Goal: Task Accomplishment & Management: Complete application form

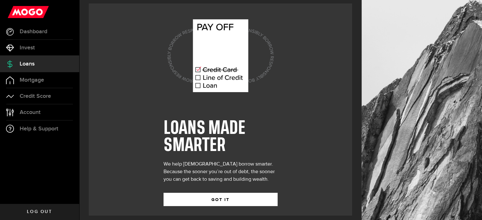
scroll to position [9, 0]
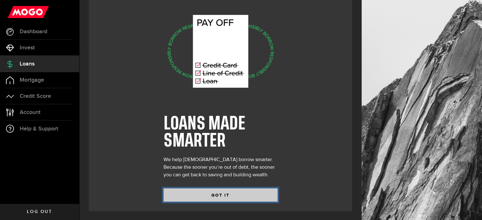
click at [205, 194] on button "GOT IT" at bounding box center [221, 195] width 114 height 13
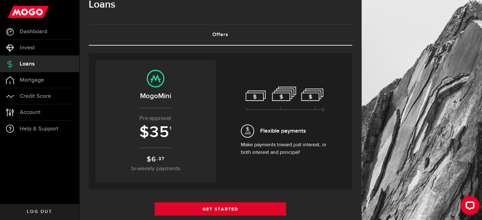
scroll to position [63, 0]
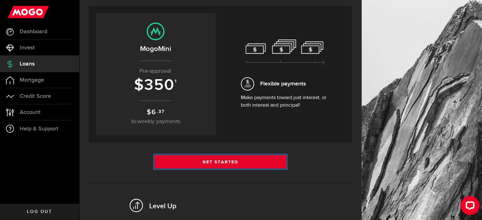
click at [223, 158] on link "Get Started" at bounding box center [221, 161] width 132 height 13
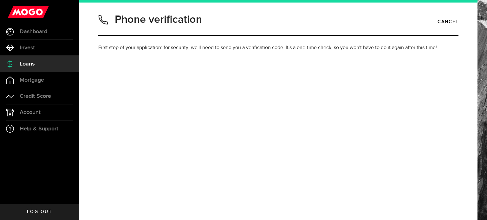
type input "6475611273"
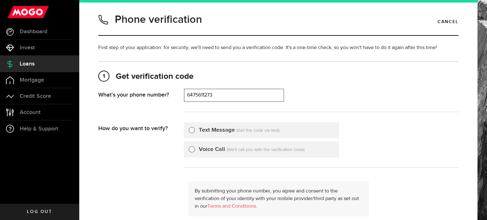
click at [255, 130] on span "(Get the code via text)" at bounding box center [258, 130] width 43 height 4
click at [234, 131] on div "Text Message (Get the code via text)" at bounding box center [261, 130] width 155 height 16
click at [217, 130] on label "Text Message" at bounding box center [217, 130] width 36 height 9
click at [195, 130] on input "Text Message" at bounding box center [192, 129] width 6 height 6
radio input "true"
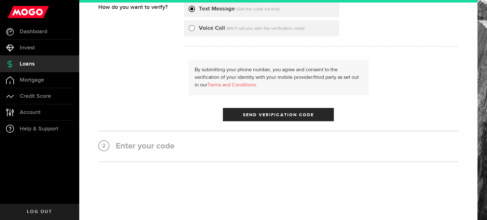
scroll to position [126, 0]
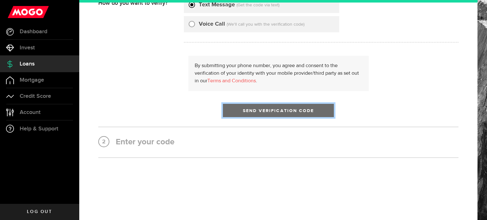
click at [263, 104] on button "Send Verification Code" at bounding box center [278, 110] width 111 height 13
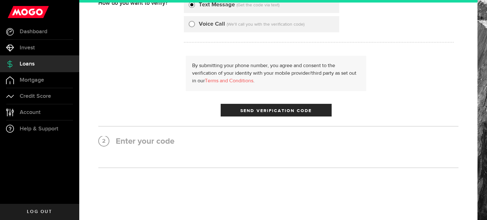
scroll to position [0, 0]
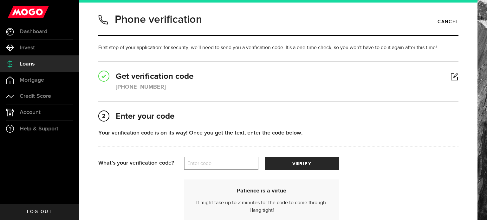
click at [220, 160] on label "Enter code" at bounding box center [221, 163] width 75 height 13
click at [220, 160] on input "Enter code" at bounding box center [221, 163] width 75 height 13
type input "02868"
click at [348, 212] on div "Patience is a virtue It might take up to 2 minutes for the code to come through…" at bounding box center [278, 198] width 360 height 56
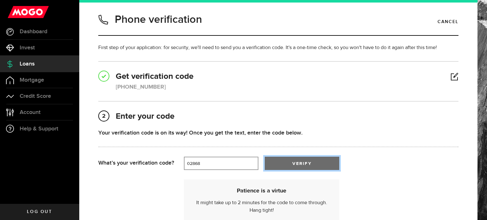
click at [318, 164] on button "verify" at bounding box center [302, 163] width 75 height 13
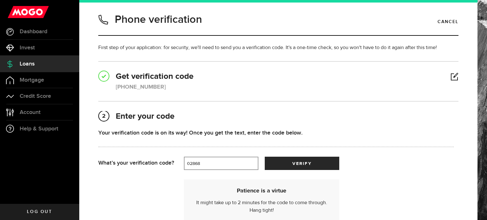
click at [396, 199] on div "Patience is a virtue It might take up to 2 minutes for the code to come through…" at bounding box center [276, 198] width 356 height 56
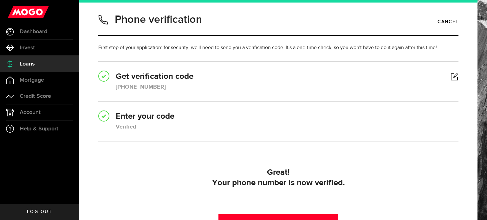
scroll to position [72, 0]
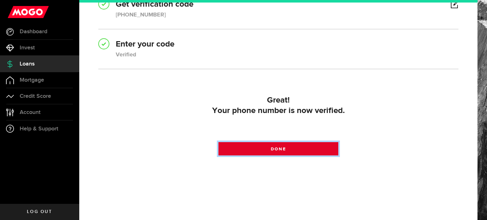
click at [280, 147] on span "Done" at bounding box center [278, 149] width 15 height 4
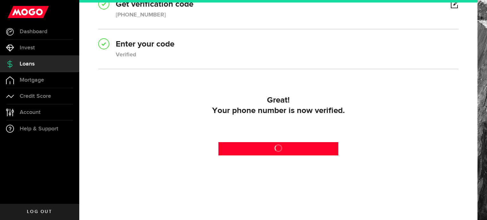
click at [436, 87] on div "Phone verification Cancel First step of your application: for security, we'll n…" at bounding box center [279, 60] width 370 height 242
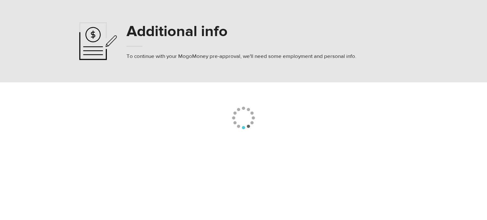
select select
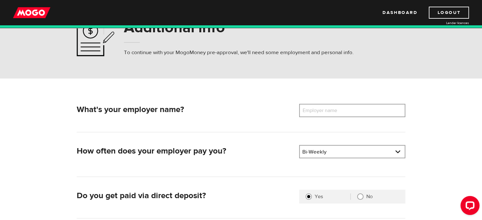
click at [319, 113] on label "Employer name" at bounding box center [324, 110] width 51 height 13
click at [319, 113] on input "Employer name" at bounding box center [352, 110] width 106 height 13
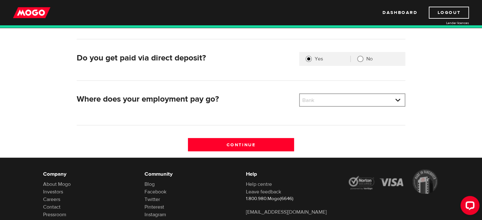
scroll to position [190, 0]
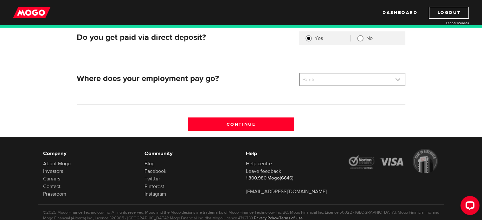
type input "Tradesigns"
click at [339, 79] on link at bounding box center [352, 80] width 105 height 12
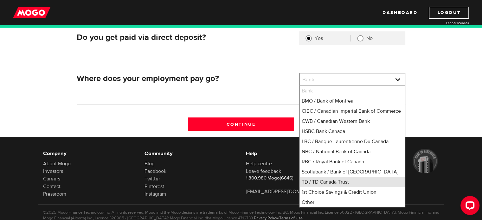
click at [344, 187] on li "TD / TD Canada Trust" at bounding box center [352, 182] width 105 height 10
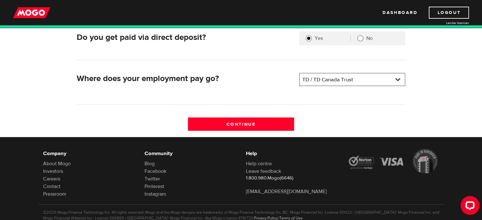
click at [0, 0] on li "Other" at bounding box center [0, 0] width 0 height 0
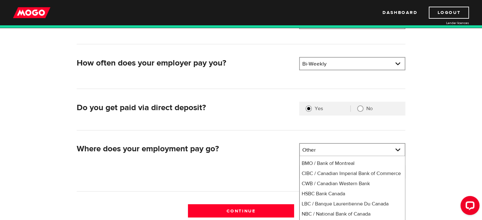
scroll to position [159, 0]
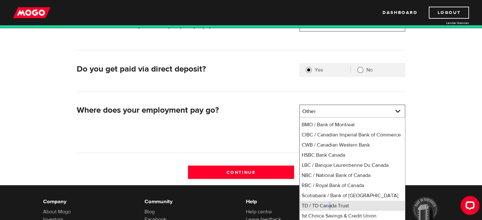
click at [330, 211] on li "TD / TD Canada Trust" at bounding box center [352, 206] width 105 height 10
select select "9"
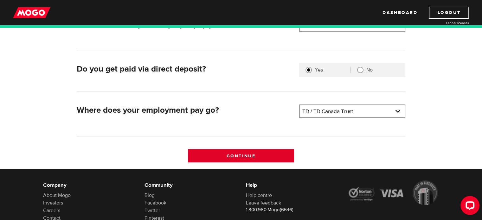
click at [264, 159] on input "Continue" at bounding box center [241, 155] width 106 height 13
click at [265, 155] on input "Continue" at bounding box center [241, 155] width 106 height 13
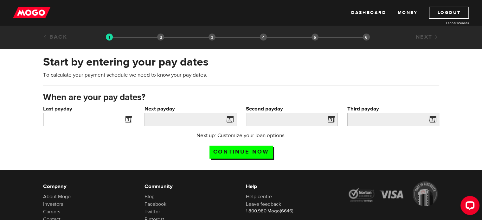
click at [102, 123] on input "Last payday" at bounding box center [89, 119] width 92 height 13
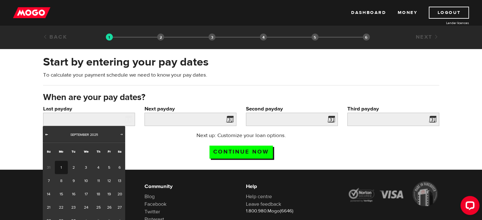
click at [47, 133] on span "Prev" at bounding box center [46, 134] width 5 height 5
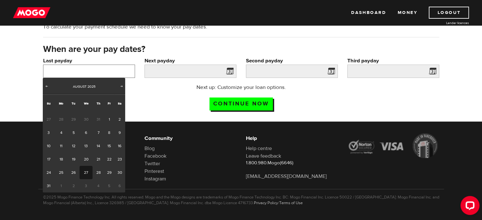
scroll to position [49, 0]
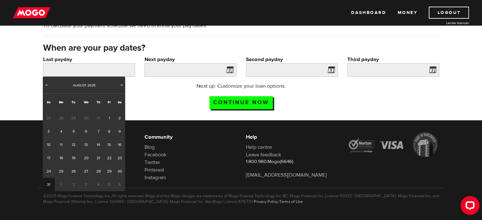
click at [50, 184] on link "31" at bounding box center [49, 184] width 12 height 13
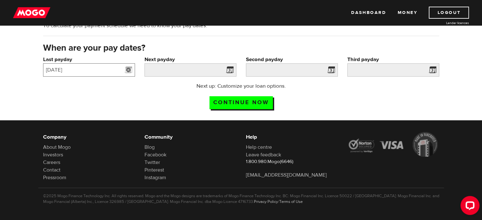
click at [91, 70] on input "2025/08/31" at bounding box center [89, 69] width 92 height 13
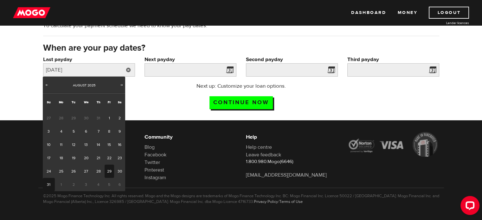
click at [108, 171] on link "29" at bounding box center [110, 171] width 10 height 13
type input "2025/08/29"
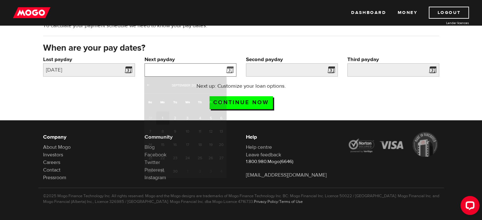
click at [156, 67] on input "Next payday" at bounding box center [191, 69] width 92 height 13
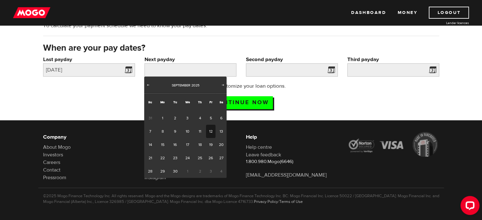
click at [207, 133] on link "12" at bounding box center [211, 131] width 10 height 13
type input "2025/09/12"
type input "2025/9/26"
type input "2025/10/10"
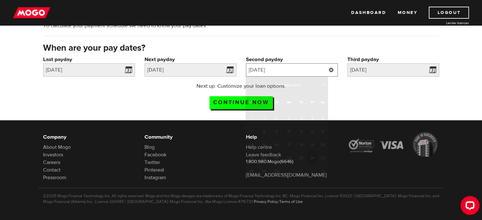
click at [304, 70] on input "2025/9/26" at bounding box center [292, 69] width 92 height 13
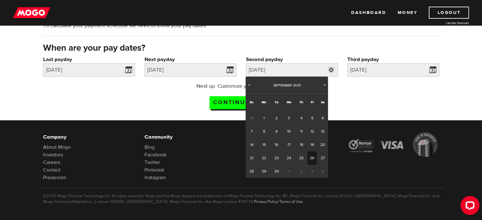
click at [313, 157] on link "26" at bounding box center [313, 158] width 10 height 13
type input "2025/09/26"
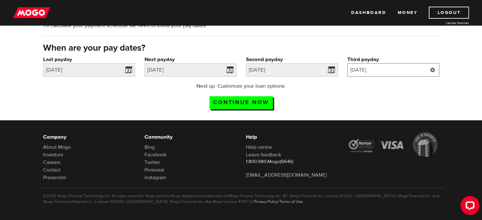
click at [364, 67] on input "2025/10/10" at bounding box center [394, 69] width 92 height 13
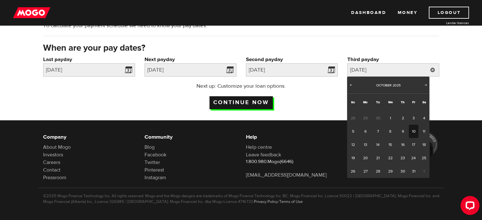
click at [254, 95] on div "Next up: Customize your loan options. Continue now" at bounding box center [241, 98] width 126 height 32
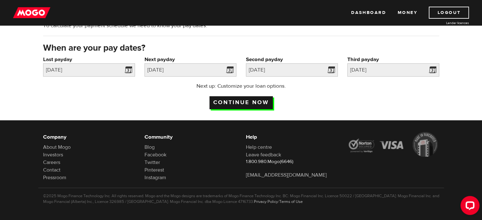
click at [253, 98] on input "Continue now" at bounding box center [241, 102] width 63 height 13
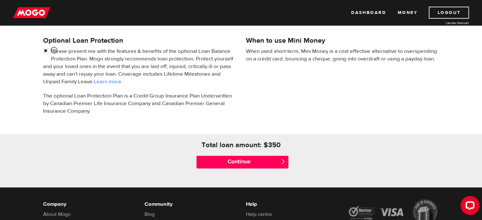
scroll to position [222, 0]
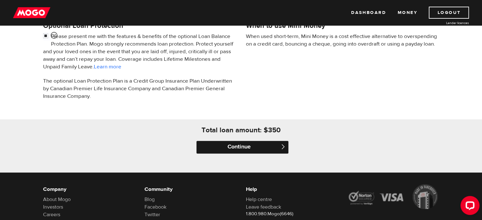
click at [247, 146] on input "Continue" at bounding box center [243, 147] width 92 height 13
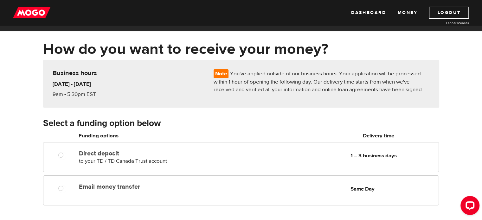
scroll to position [32, 0]
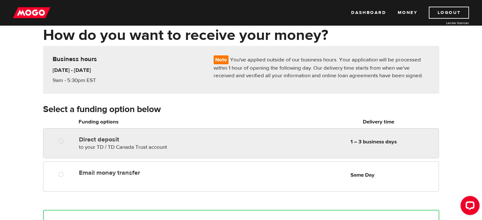
radio input "true"
click at [234, 142] on div "Direct deposit to your TD / TD Canada Trust account Delivery in 1 – 3 business …" at bounding box center [257, 143] width 362 height 18
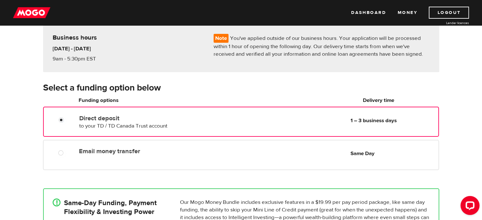
scroll to position [63, 0]
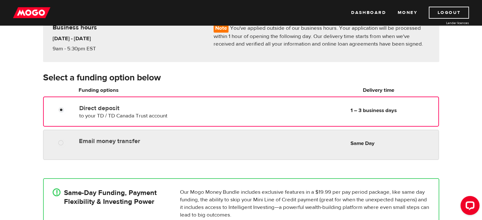
radio input "true"
click at [227, 145] on div "Email money transfer Delivery in Same Day Same Day" at bounding box center [257, 141] width 362 height 12
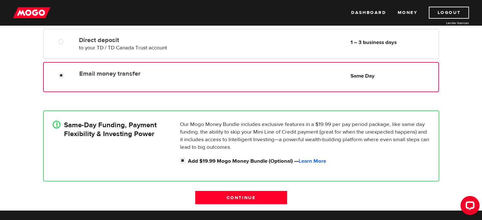
scroll to position [159, 0]
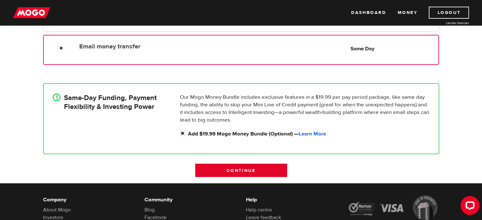
click at [246, 171] on input "Continue" at bounding box center [241, 170] width 92 height 13
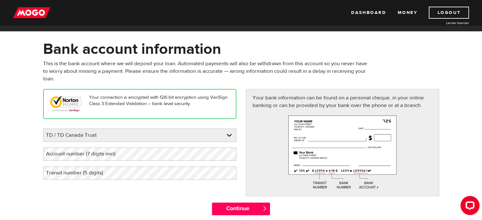
scroll to position [32, 0]
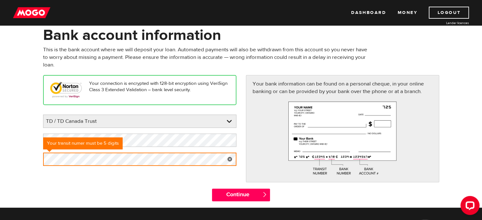
click at [31, 162] on form "Bank account information Oops! Please review the areas highlighted below and ma…" at bounding box center [241, 117] width 482 height 182
click at [227, 159] on link at bounding box center [230, 159] width 13 height 13
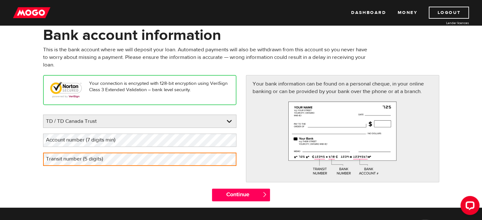
drag, startPoint x: 3, startPoint y: 127, endPoint x: 18, endPoint y: 127, distance: 15.2
click at [3, 127] on form "Bank account information Oops! Please review the areas highlighted below and ma…" at bounding box center [241, 117] width 482 height 182
click at [71, 136] on label "Account number (7 digits min)" at bounding box center [85, 140] width 85 height 13
click at [74, 159] on label "Transit number (5 digits)" at bounding box center [79, 159] width 73 height 13
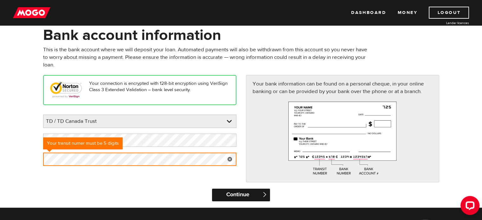
click at [237, 193] on input "Continue" at bounding box center [241, 195] width 58 height 13
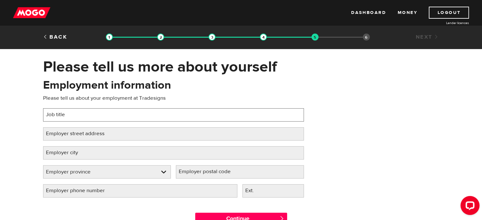
click at [135, 115] on input "Job title" at bounding box center [173, 114] width 261 height 13
type input "A"
type input "Assistant manager"
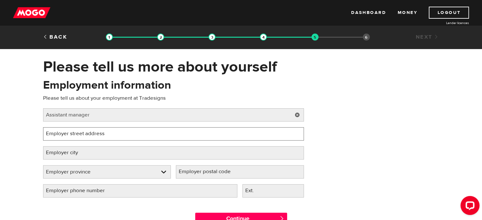
click at [121, 132] on input "Employer street address" at bounding box center [173, 133] width 261 height 13
type input "1295 Morningside Avenue"
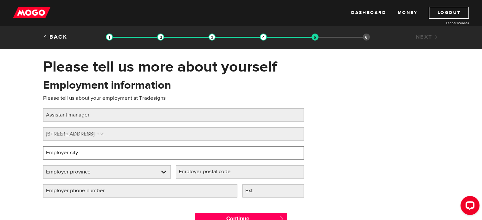
type input "Toronto"
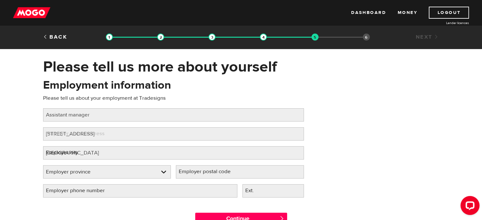
select select "ON"
type input "M1B 4Z5"
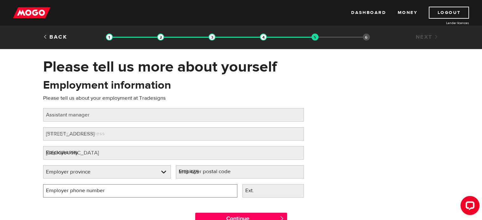
type input "(647) 561-1273"
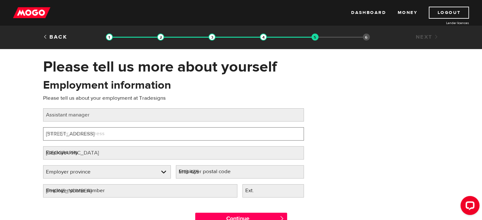
select select "ON"
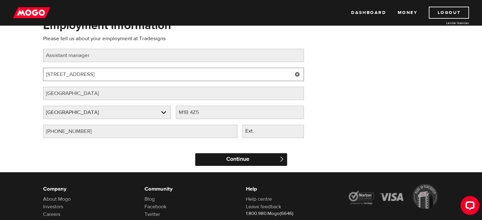
scroll to position [63, 0]
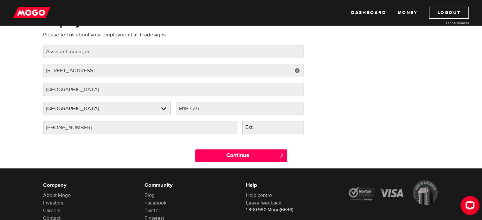
click at [153, 135] on div "Employer phone number Please fill in your employer's phone number (647) 561-1273" at bounding box center [140, 130] width 199 height 19
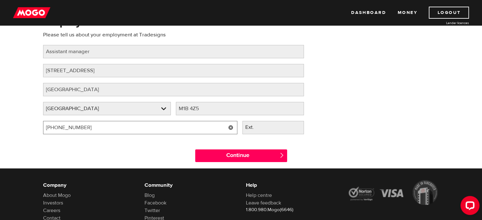
click at [150, 130] on input "(647) 561-1273" at bounding box center [140, 127] width 194 height 13
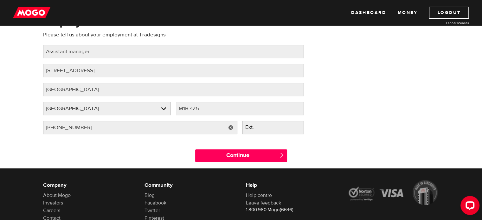
click at [310, 70] on div "Employment information Please tell us about your employment at Tradesigns Job t…" at bounding box center [241, 77] width 406 height 126
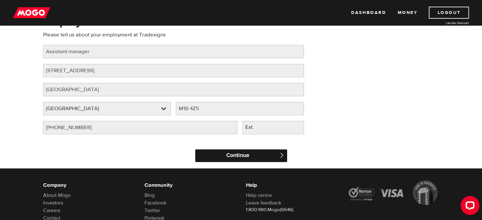
click at [236, 153] on input "Continue" at bounding box center [241, 156] width 92 height 13
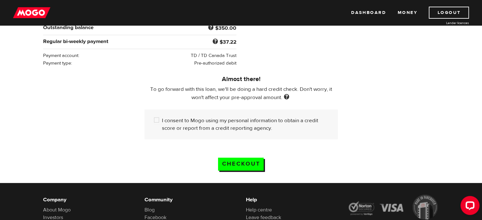
scroll to position [159, 0]
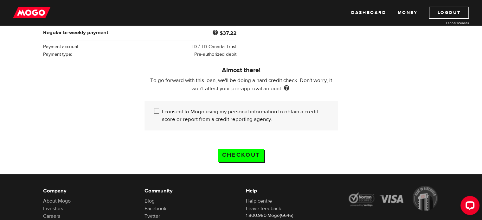
click at [156, 113] on input "I consent to Mogo using my personal information to obtain a credit score or rep…" at bounding box center [158, 112] width 8 height 8
click at [158, 110] on input "I consent to Mogo using my personal information to obtain a credit score or rep…" at bounding box center [158, 112] width 8 height 8
click at [159, 110] on input "I consent to Mogo using my personal information to obtain a credit score or rep…" at bounding box center [158, 112] width 8 height 8
checkbox input "true"
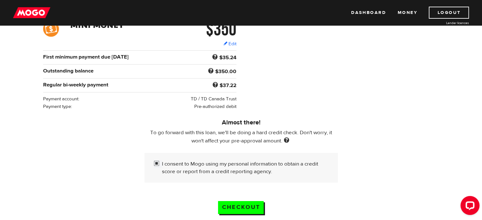
scroll to position [95, 0]
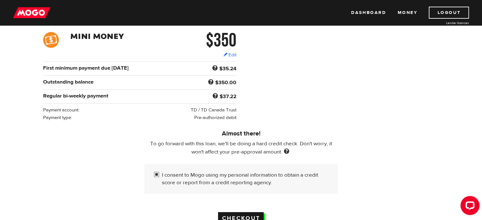
click at [259, 215] on input "Checkout" at bounding box center [241, 218] width 46 height 13
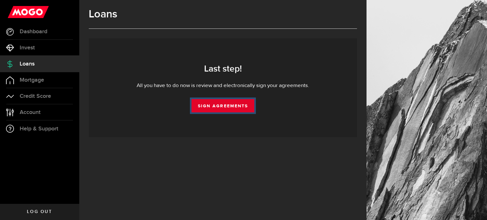
click at [234, 105] on link "Sign Agreements" at bounding box center [223, 105] width 63 height 13
click at [236, 107] on link "Sign Agreements" at bounding box center [223, 105] width 63 height 13
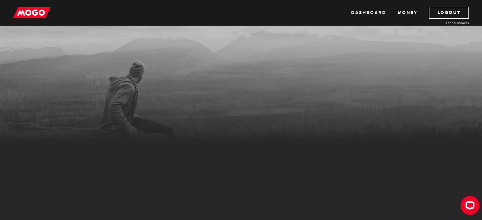
click at [380, 11] on link "Dashboard" at bounding box center [368, 13] width 35 height 12
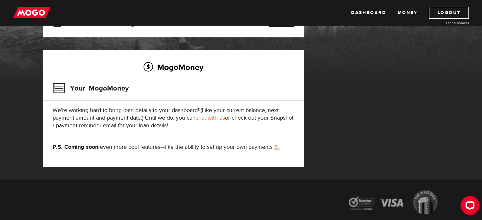
scroll to position [32, 0]
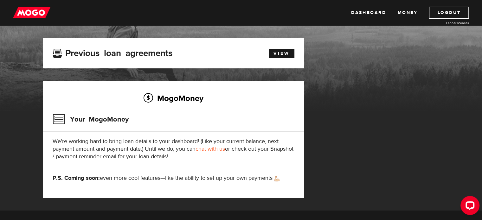
click at [18, 12] on img at bounding box center [31, 13] width 37 height 12
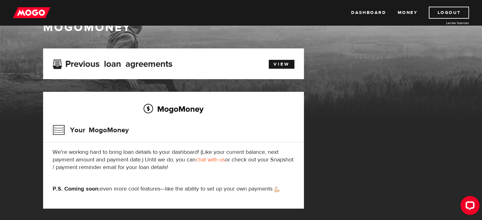
scroll to position [32, 0]
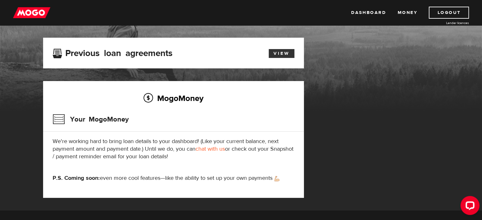
click at [279, 50] on link "View" at bounding box center [282, 53] width 26 height 9
click at [378, 11] on link "Dashboard" at bounding box center [368, 13] width 35 height 12
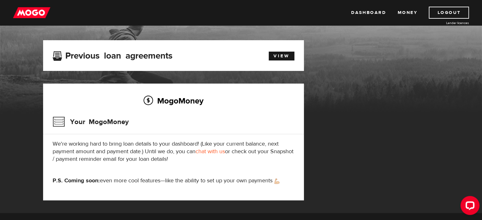
scroll to position [95, 0]
